Goal: Find specific page/section: Find specific page/section

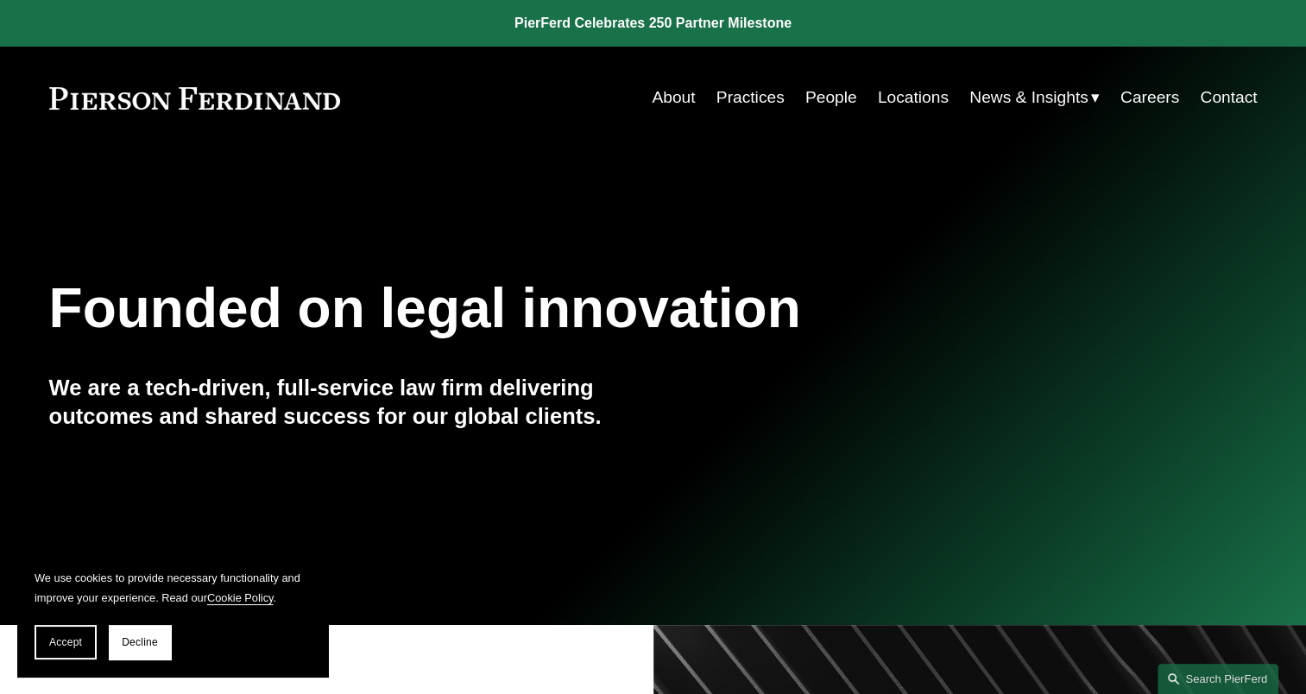
click at [826, 97] on link "People" at bounding box center [831, 97] width 52 height 33
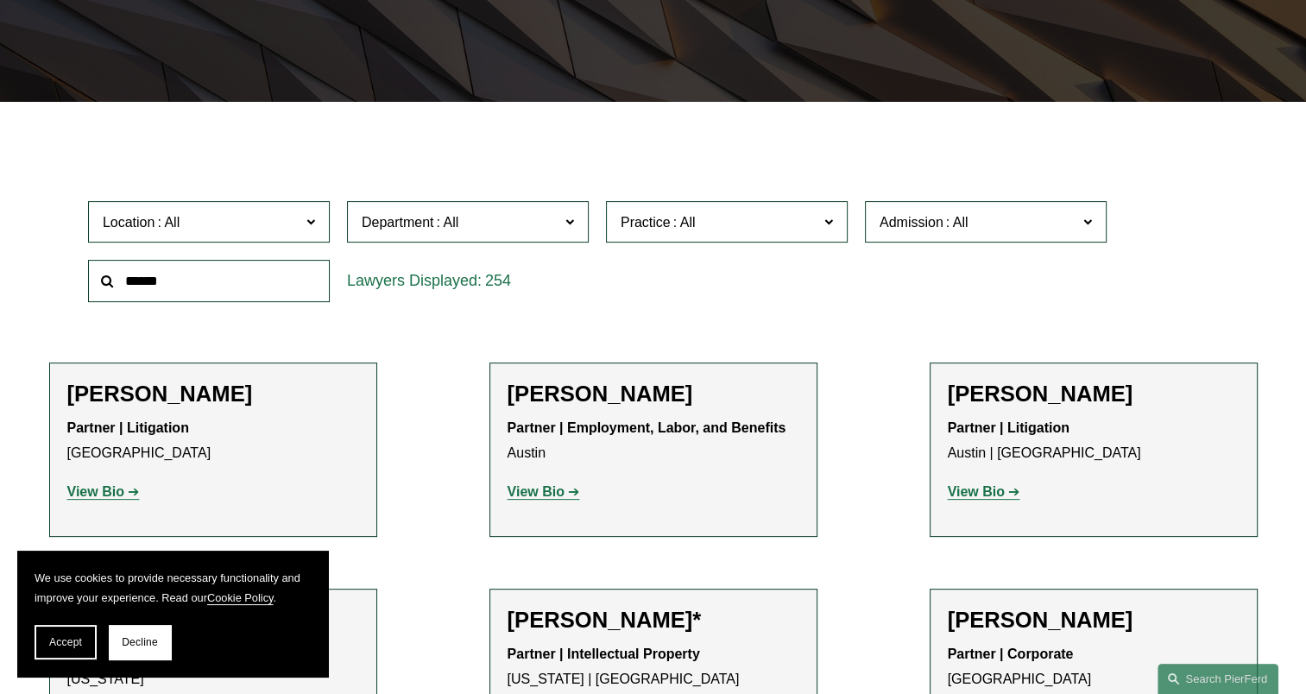
scroll to position [431, 0]
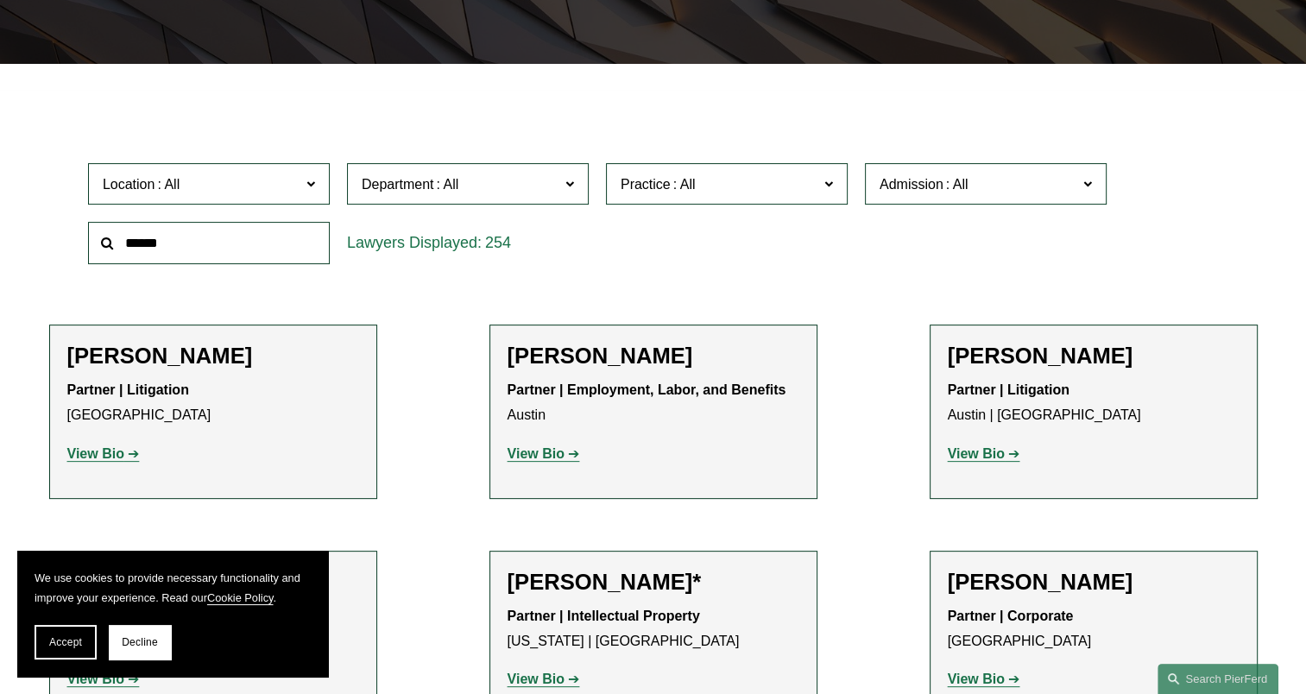
click at [312, 186] on span at bounding box center [310, 183] width 9 height 22
click at [0, 0] on link "[GEOGRAPHIC_DATA]" at bounding box center [0, 0] width 0 height 0
